Goal: Information Seeking & Learning: Check status

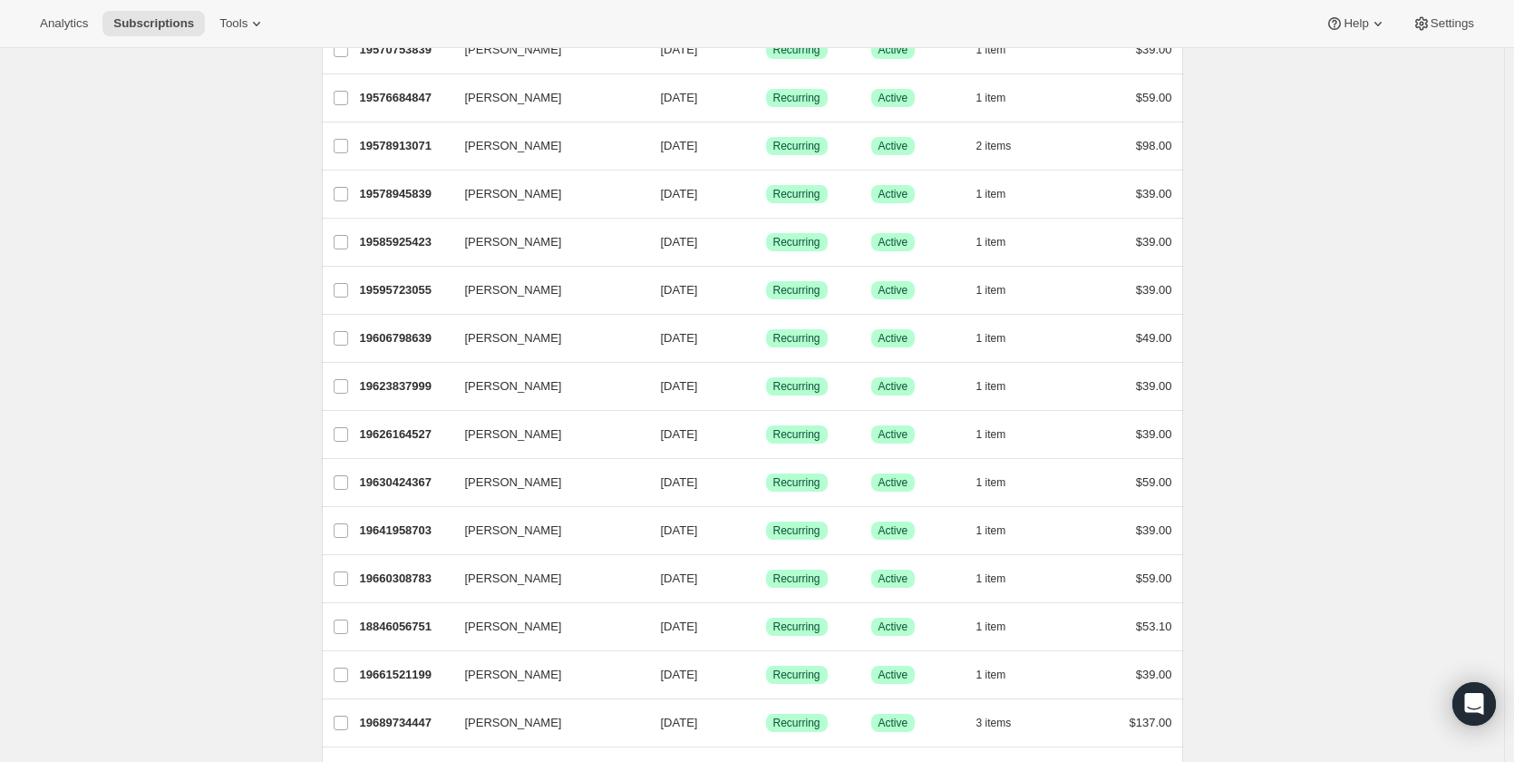
scroll to position [1954, 0]
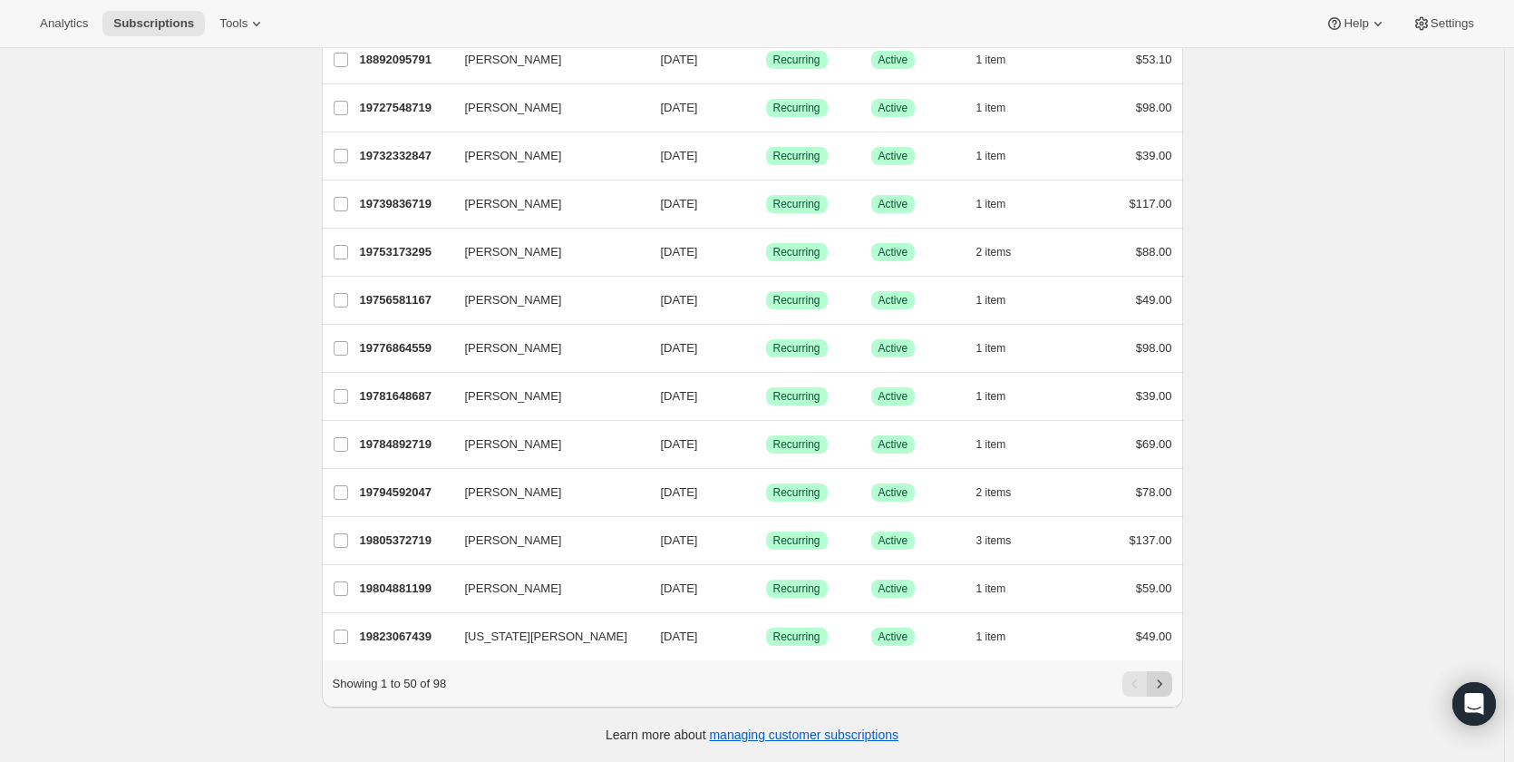
click at [1164, 684] on icon "Next" at bounding box center [1159, 684] width 18 height 18
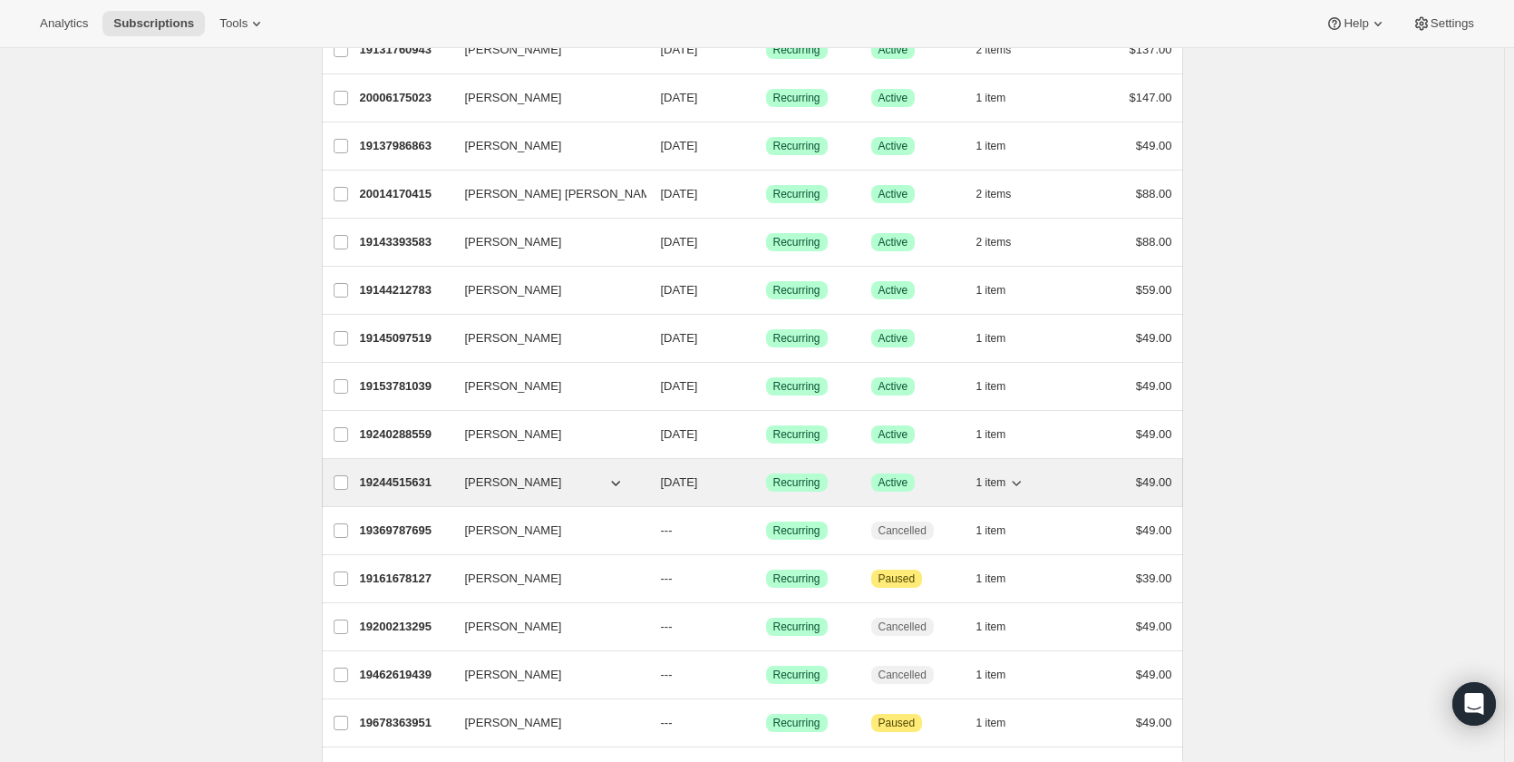
scroll to position [1565, 0]
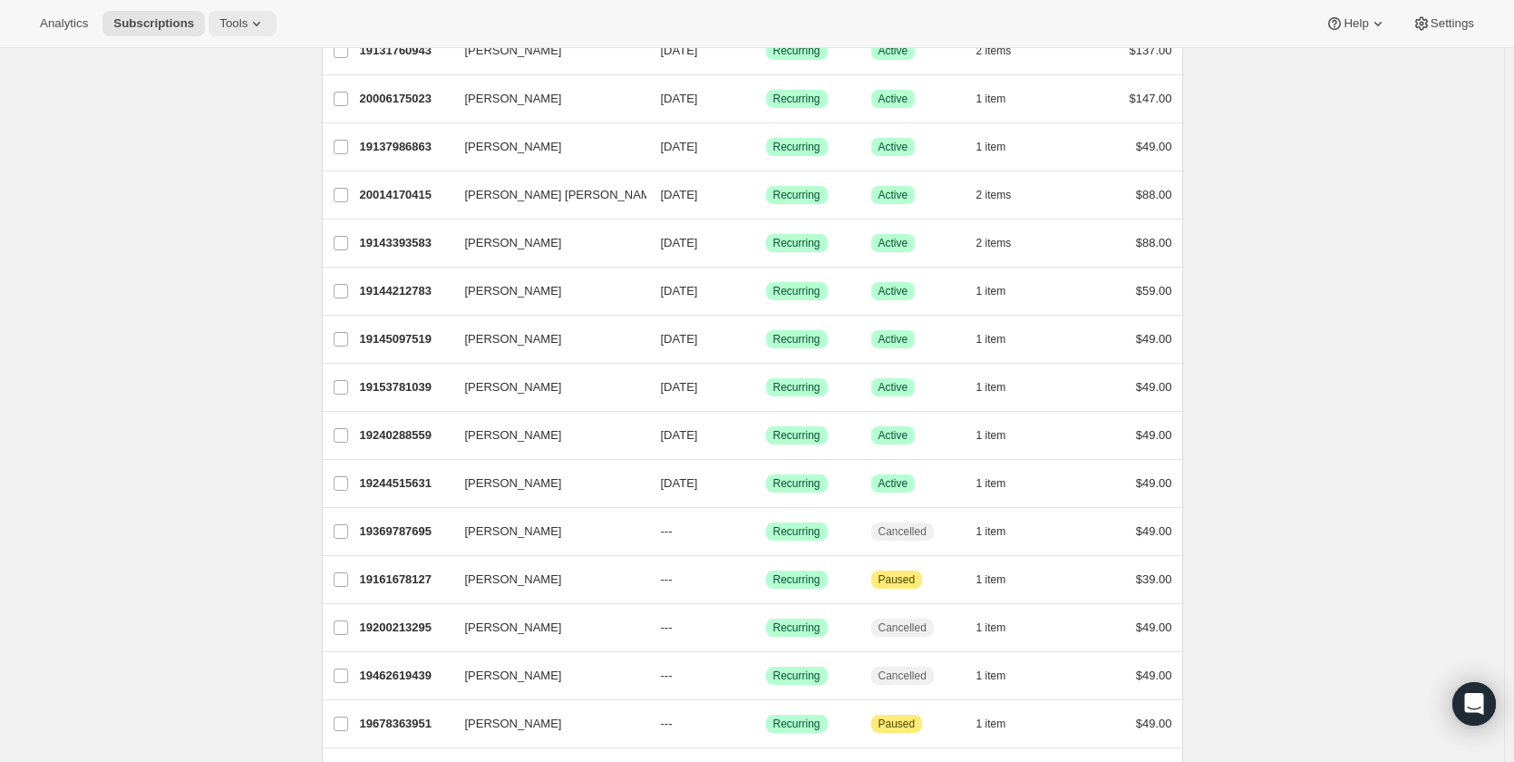
click at [265, 23] on icon at bounding box center [256, 24] width 18 height 18
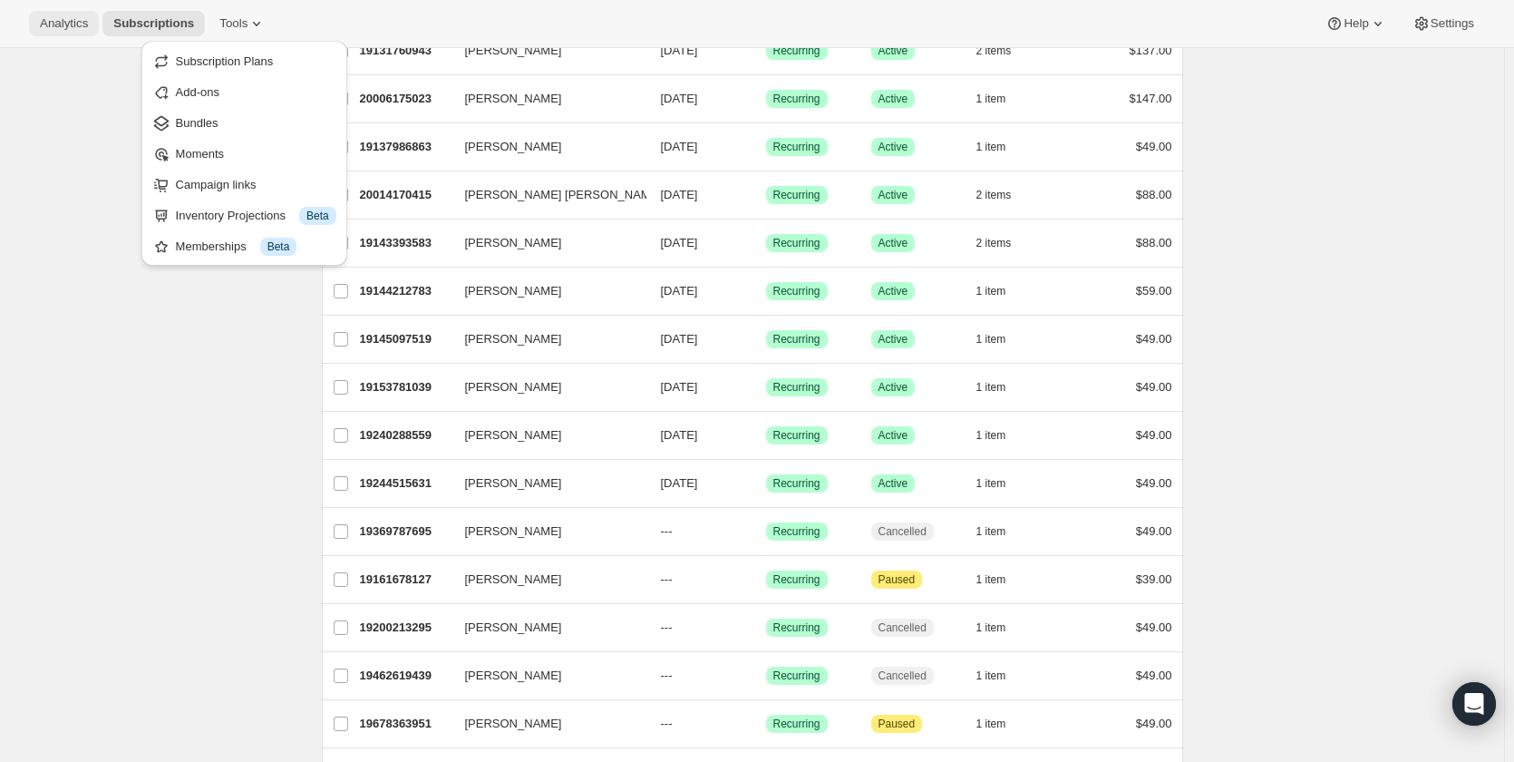
click at [61, 23] on span "Analytics" at bounding box center [64, 23] width 48 height 15
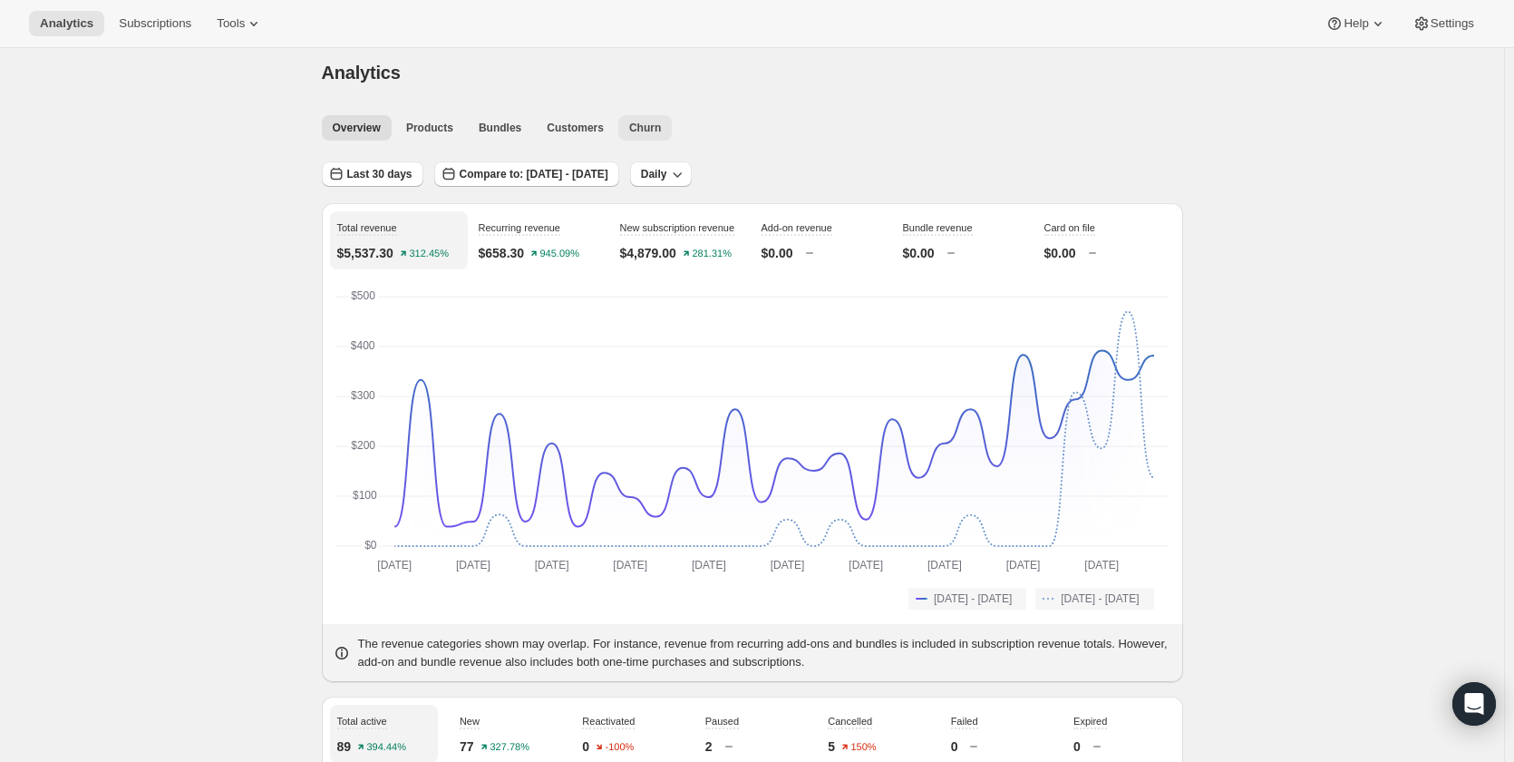
scroll to position [9, 0]
click at [660, 123] on span "Churn" at bounding box center [645, 128] width 32 height 15
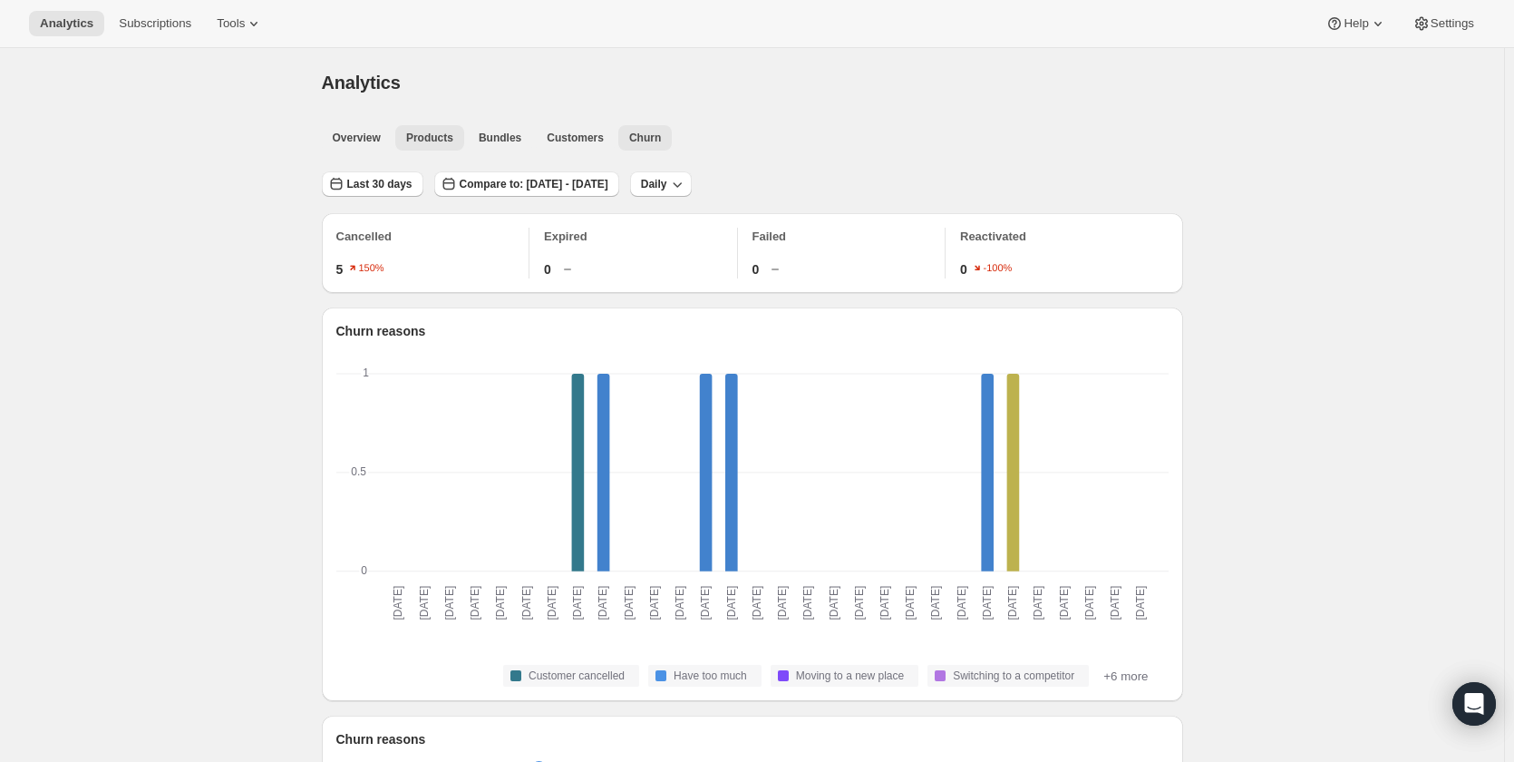
click at [447, 139] on span "Products" at bounding box center [429, 138] width 47 height 15
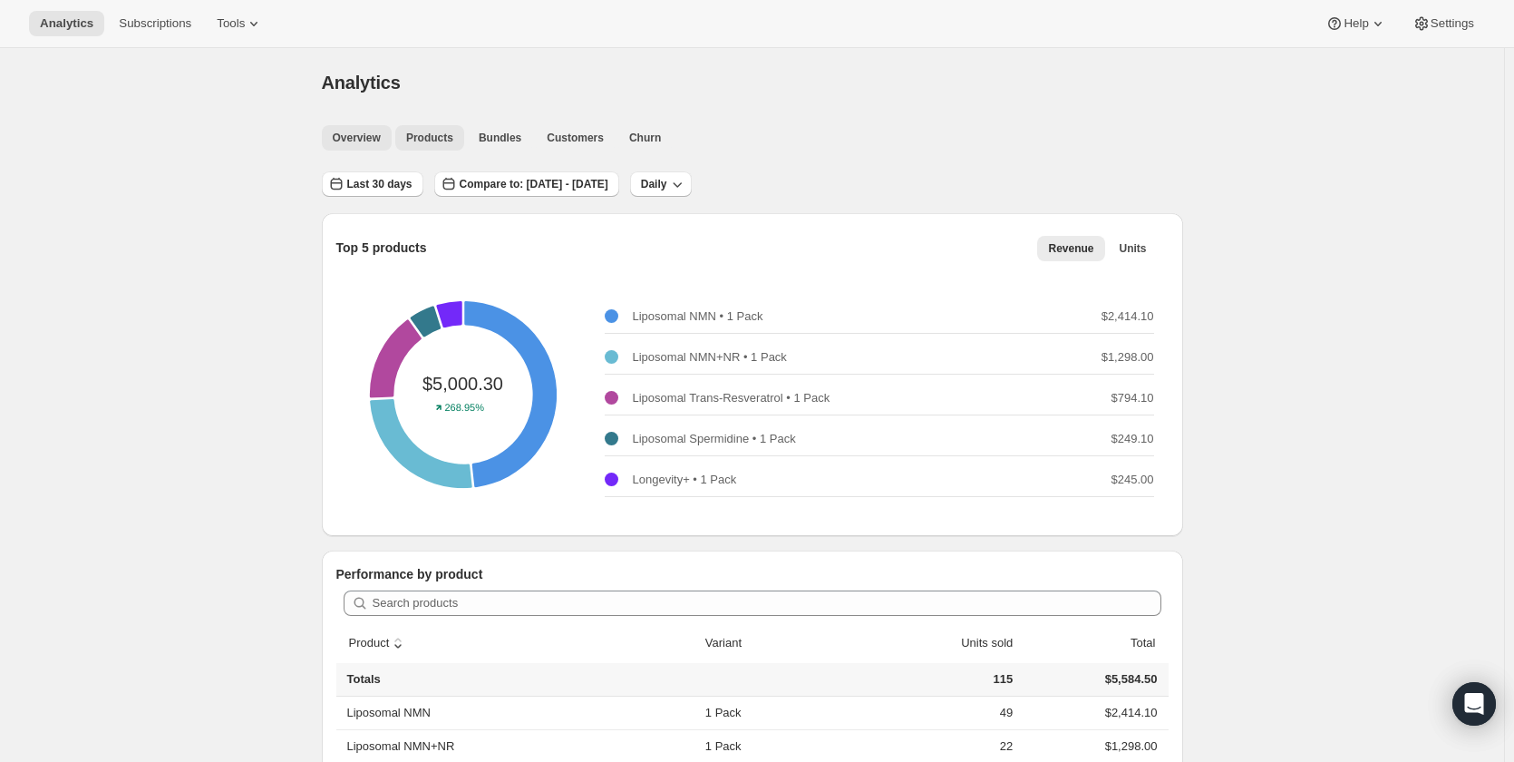
click at [367, 132] on span "Overview" at bounding box center [357, 138] width 48 height 15
